Goal: Information Seeking & Learning: Learn about a topic

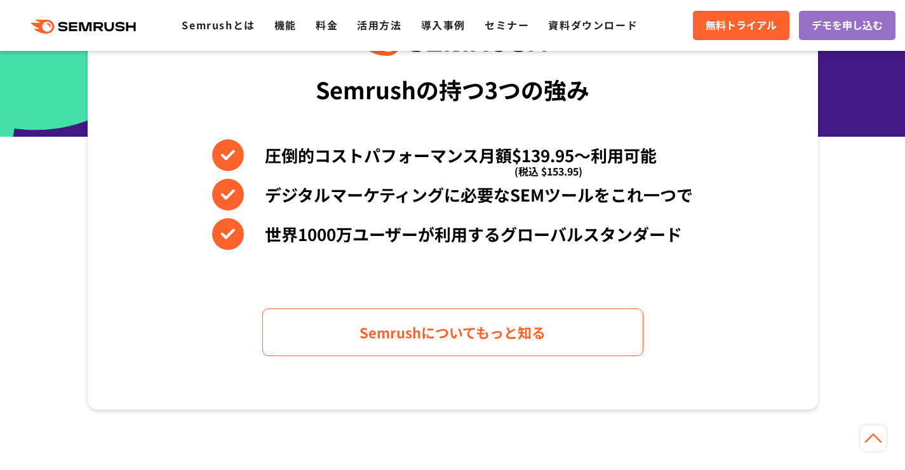
scroll to position [762, 0]
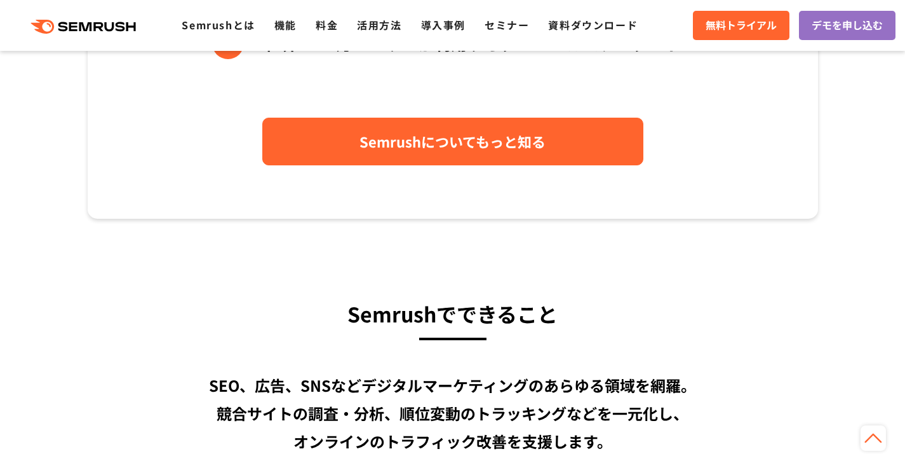
click at [447, 161] on link "Semrushについてもっと知る" at bounding box center [452, 142] width 381 height 48
